Goal: Task Accomplishment & Management: Complete application form

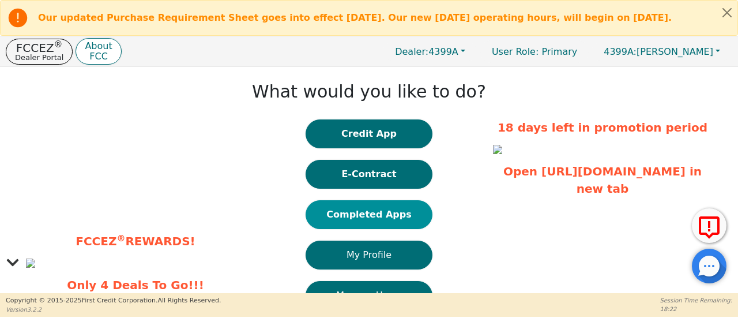
click at [393, 222] on button "Completed Apps" at bounding box center [369, 214] width 127 height 29
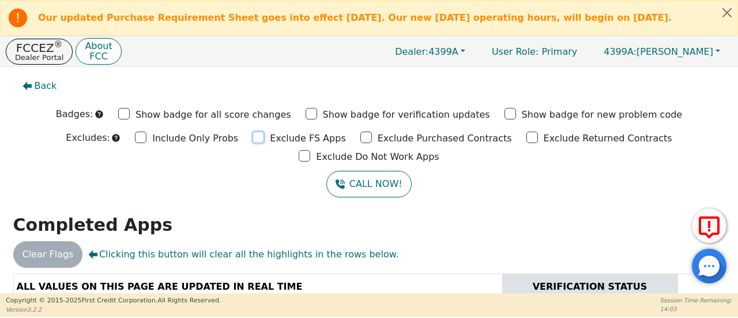
click at [253, 142] on input "Exclude FS Apps" at bounding box center [259, 137] width 12 height 12
checkbox input "true"
drag, startPoint x: 295, startPoint y: 143, endPoint x: 378, endPoint y: 148, distance: 83.2
click at [360, 143] on input "Exclude Purchased Contracts" at bounding box center [366, 137] width 12 height 12
checkbox input "true"
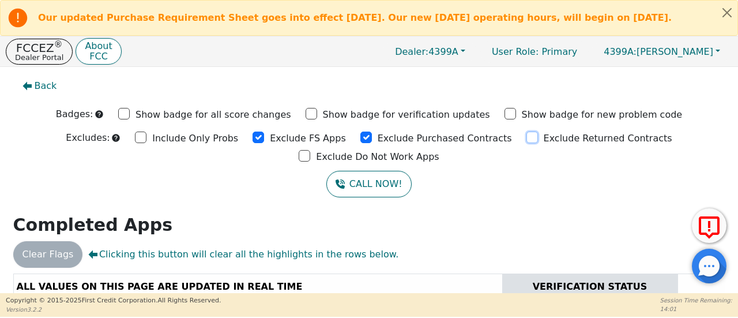
drag, startPoint x: 449, startPoint y: 145, endPoint x: 593, endPoint y: 140, distance: 144.2
click at [527, 143] on input "Exclude Returned Contracts" at bounding box center [533, 137] width 12 height 12
checkbox input "true"
click at [310, 150] on input "Exclude Do Not Work Apps" at bounding box center [305, 156] width 12 height 12
checkbox input "true"
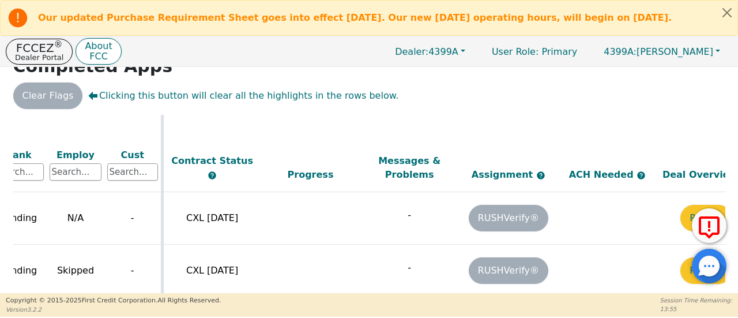
scroll to position [173, 552]
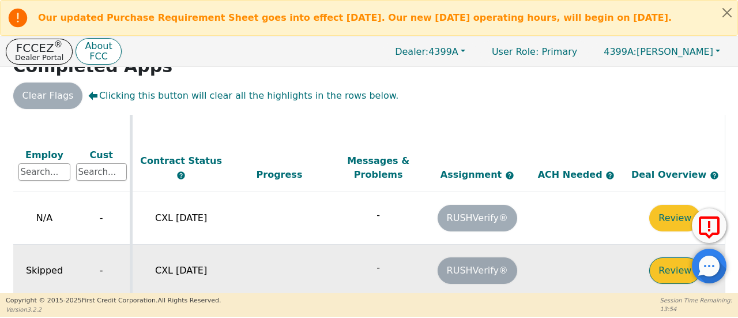
click at [662, 257] on button "Review" at bounding box center [674, 270] width 51 height 27
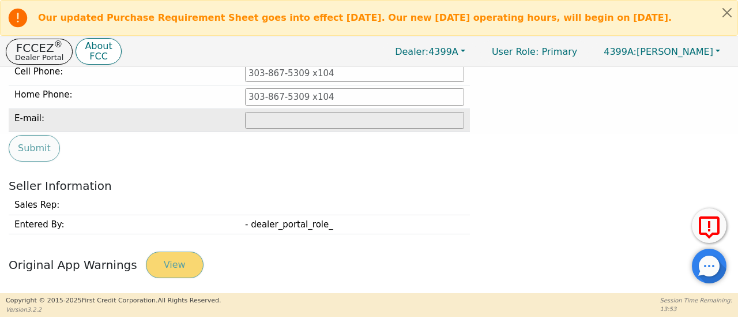
type input "[PHONE_NUMBER]"
type input "[EMAIL_ADDRESS][DOMAIN_NAME]"
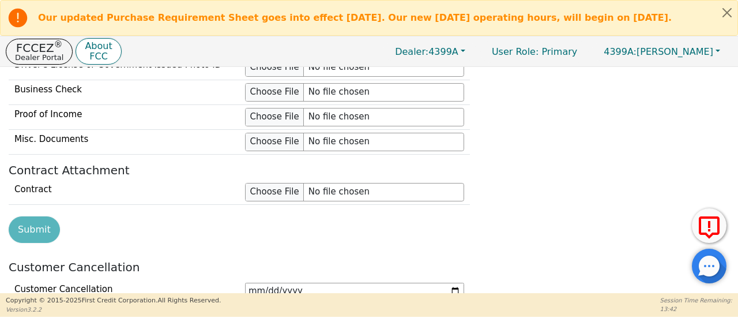
scroll to position [1392, 0]
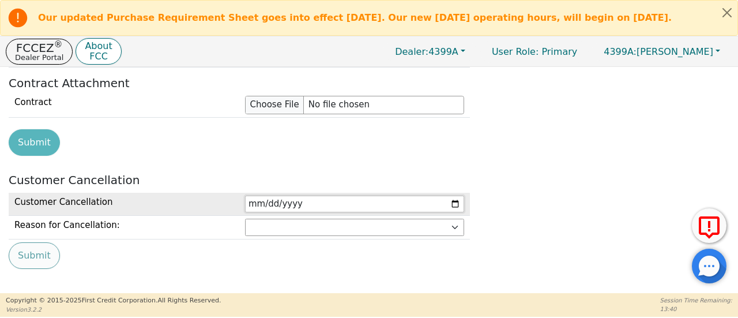
click at [257, 195] on input "date" at bounding box center [354, 203] width 219 height 17
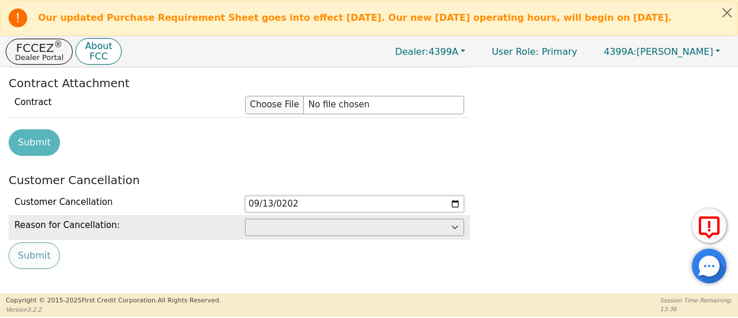
type input "[DATE]"
click at [268, 220] on select "Customer: cannot afford Customer: dissatisfied with product Customer: unavailab…" at bounding box center [354, 227] width 219 height 17
select select "Customer: cannot afford"
click at [245, 219] on select "Customer: cannot afford Customer: dissatisfied with product Customer: unavailab…" at bounding box center [354, 227] width 219 height 17
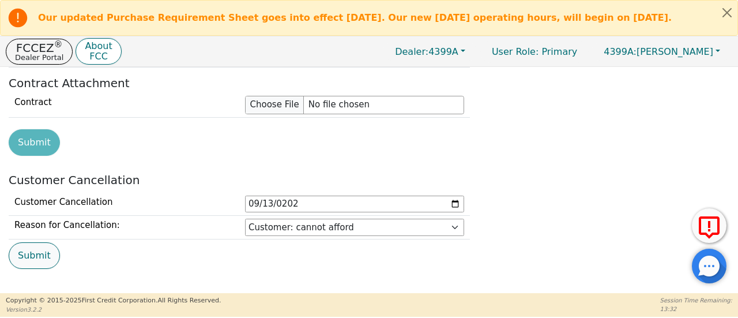
click at [29, 245] on button "Submit" at bounding box center [34, 255] width 51 height 27
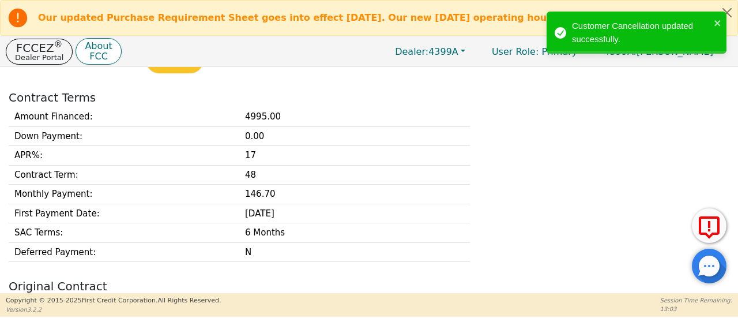
scroll to position [123, 0]
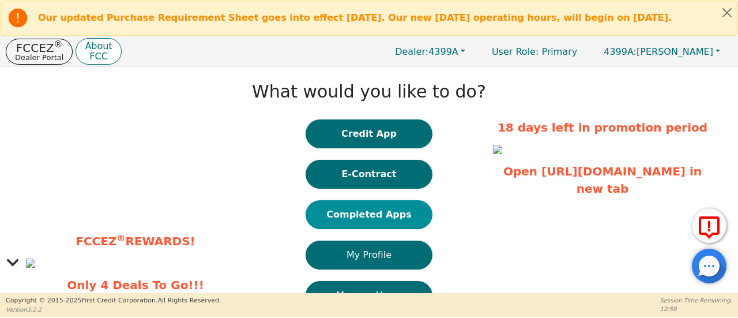
click at [389, 225] on button "Completed Apps" at bounding box center [369, 214] width 127 height 29
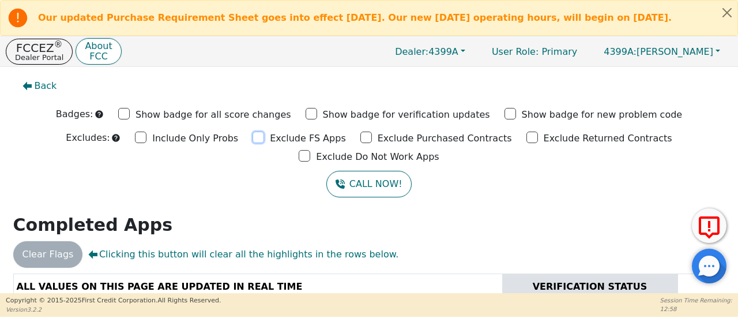
click at [253, 142] on input "Exclude FS Apps" at bounding box center [259, 137] width 12 height 12
click at [253, 143] on input "Exclude FS Apps" at bounding box center [259, 137] width 12 height 12
checkbox input "true"
drag, startPoint x: 294, startPoint y: 142, endPoint x: 339, endPoint y: 142, distance: 45.6
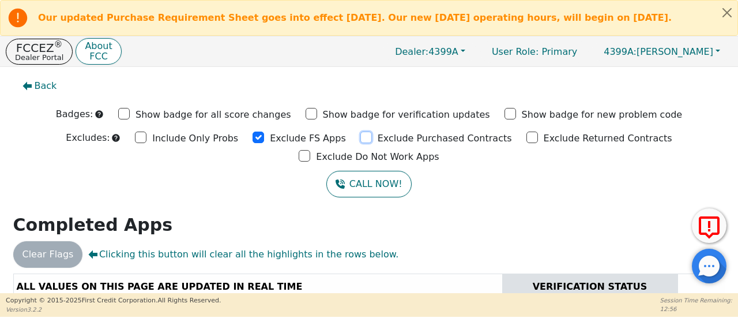
click at [360, 142] on input "Exclude Purchased Contracts" at bounding box center [366, 137] width 12 height 12
checkbox input "true"
drag, startPoint x: 448, startPoint y: 141, endPoint x: 453, endPoint y: 141, distance: 5.8
click at [527, 141] on input "Exclude Returned Contracts" at bounding box center [533, 137] width 12 height 12
checkbox input "true"
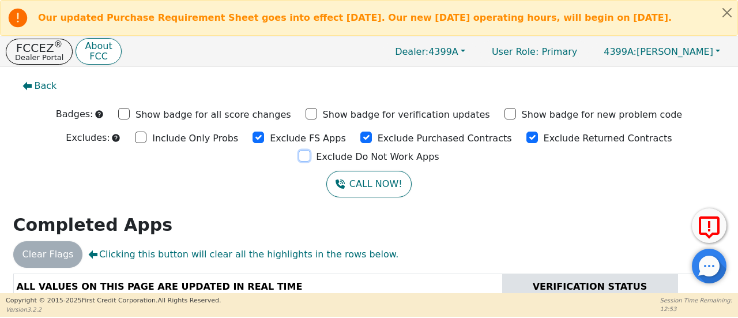
click at [310, 150] on input "Exclude Do Not Work Apps" at bounding box center [305, 156] width 12 height 12
checkbox input "true"
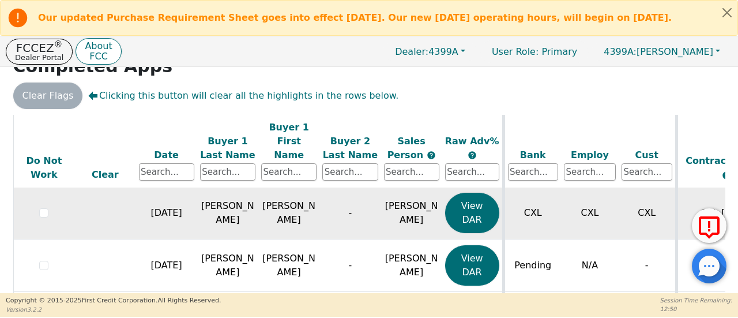
scroll to position [324, 0]
